Goal: Check status: Check status

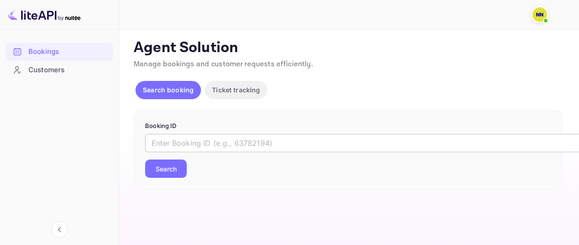
click at [287, 141] on input "text" at bounding box center [374, 143] width 458 height 18
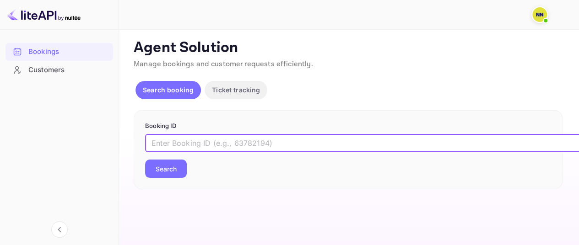
paste input "6330316"
type input "6330316"
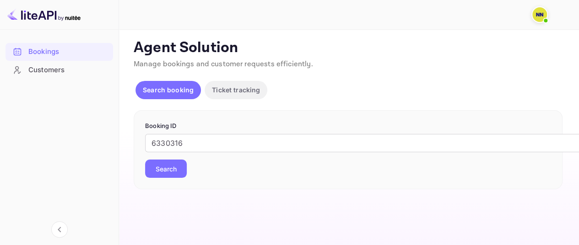
click at [160, 170] on button "Search" at bounding box center [166, 169] width 42 height 18
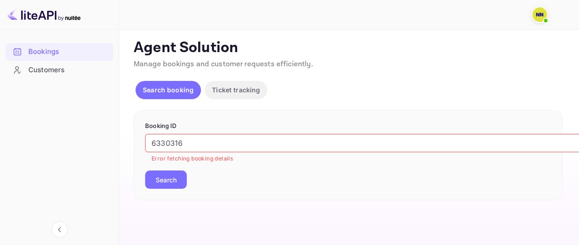
click at [158, 183] on button "Search" at bounding box center [166, 180] width 42 height 18
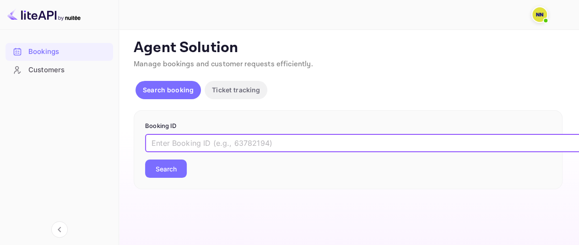
click at [183, 140] on input "text" at bounding box center [374, 143] width 458 height 18
paste input "6330316"
click at [169, 170] on button "Search" at bounding box center [166, 169] width 42 height 18
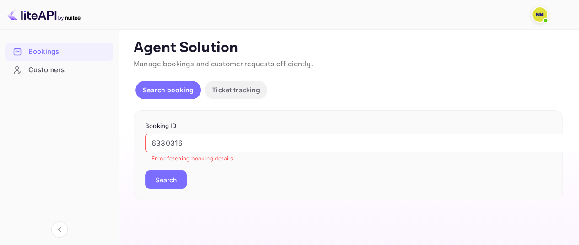
click at [289, 142] on input "6330316" at bounding box center [374, 143] width 458 height 18
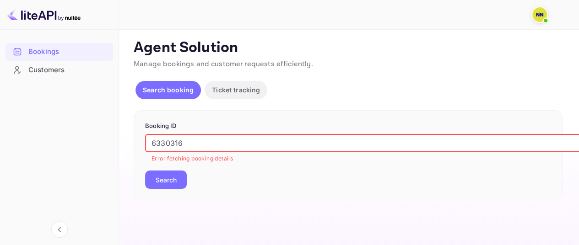
click at [289, 142] on input "6330316" at bounding box center [374, 143] width 458 height 18
paste input "9153988"
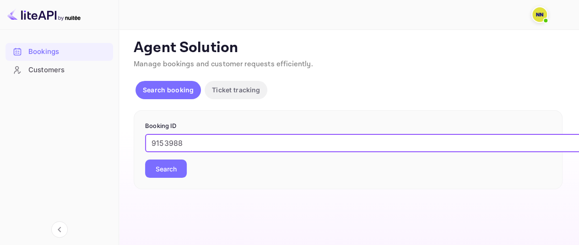
type input "9153988"
click at [178, 170] on button "Search" at bounding box center [166, 169] width 42 height 18
